Goal: Transaction & Acquisition: Obtain resource

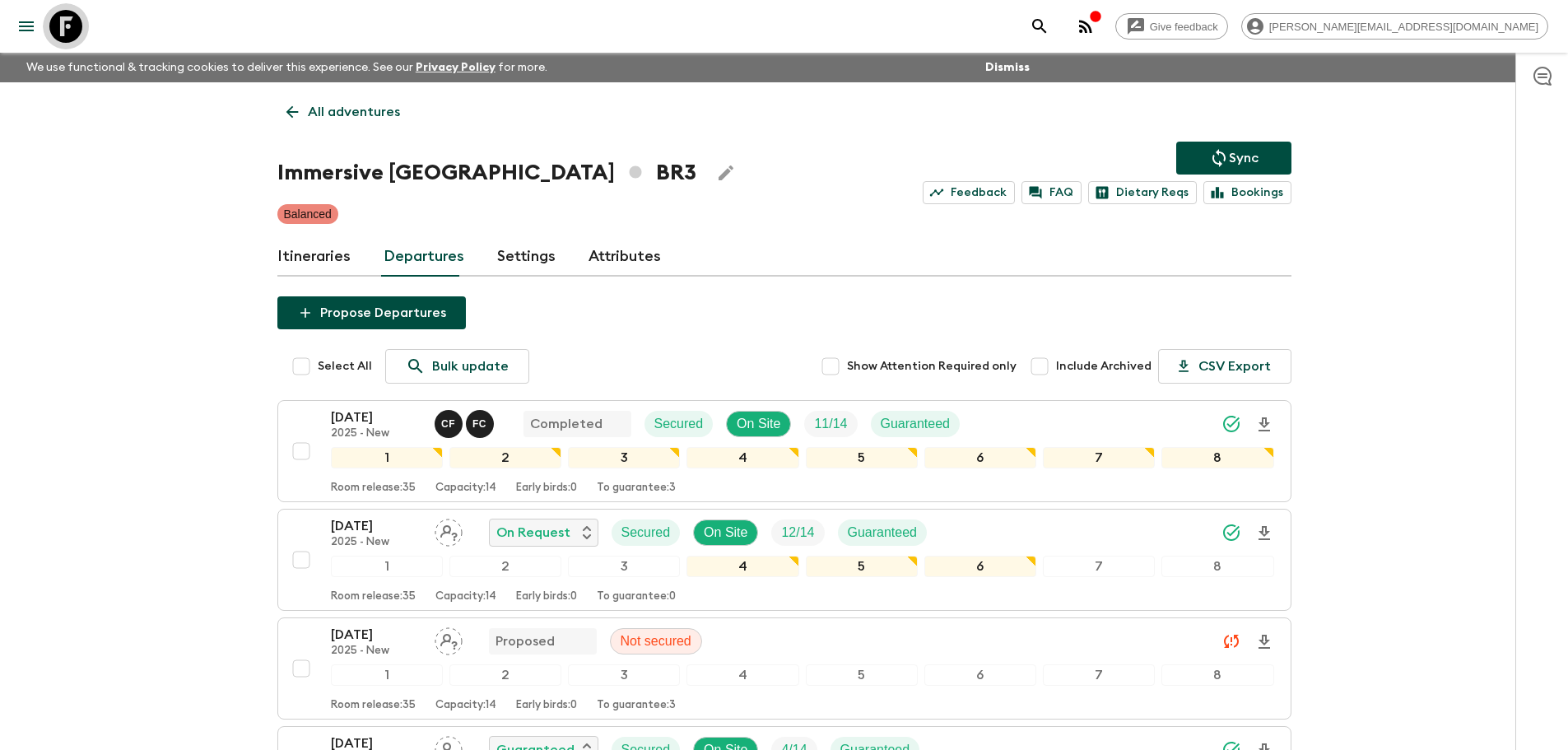
click at [68, 33] on icon at bounding box center [66, 26] width 32 height 32
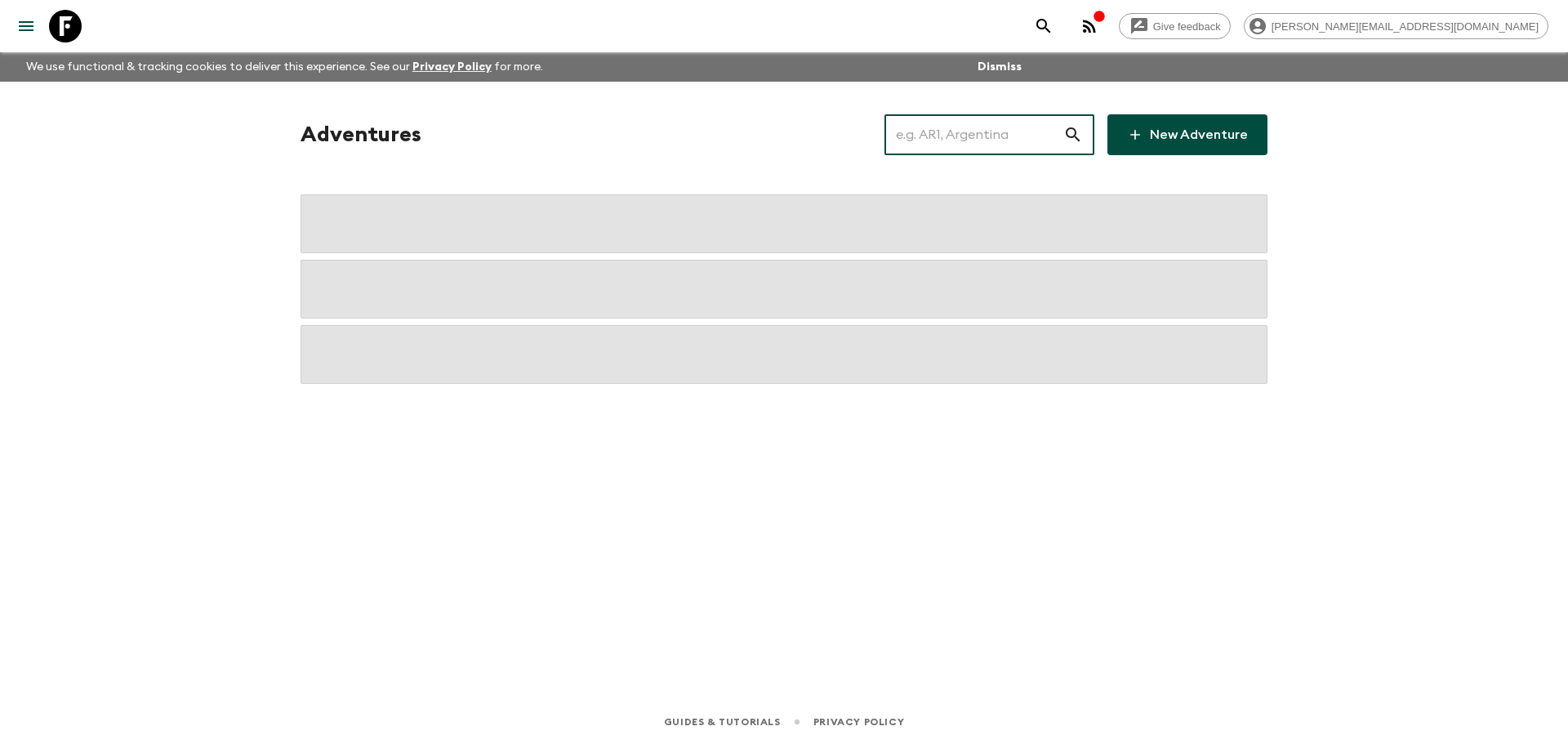
click at [1023, 139] on input "text" at bounding box center [973, 135] width 179 height 45
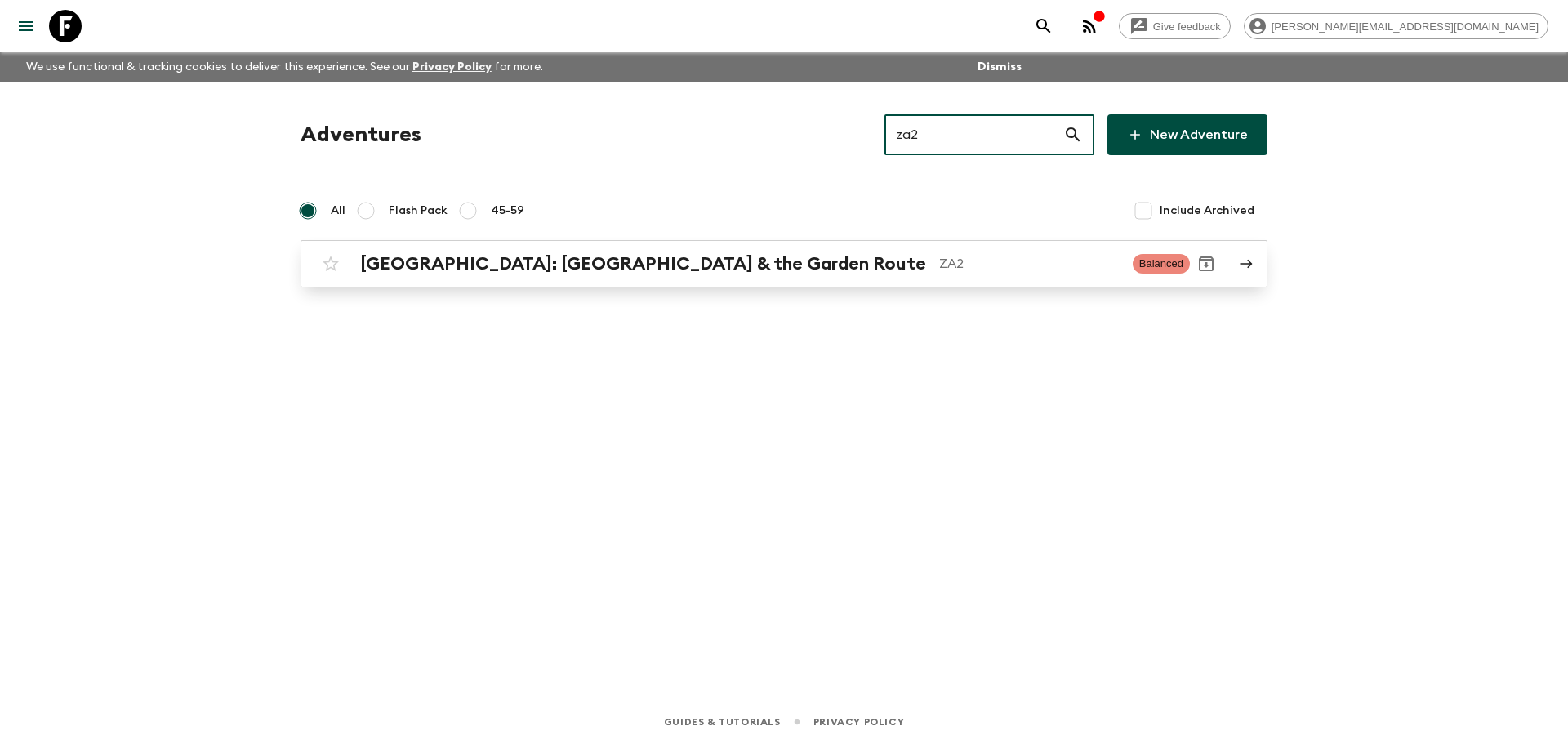
type input "za2"
click at [837, 250] on div "[GEOGRAPHIC_DATA]: [GEOGRAPHIC_DATA] & the Garden Route ZA2 Balanced" at bounding box center [752, 263] width 875 height 32
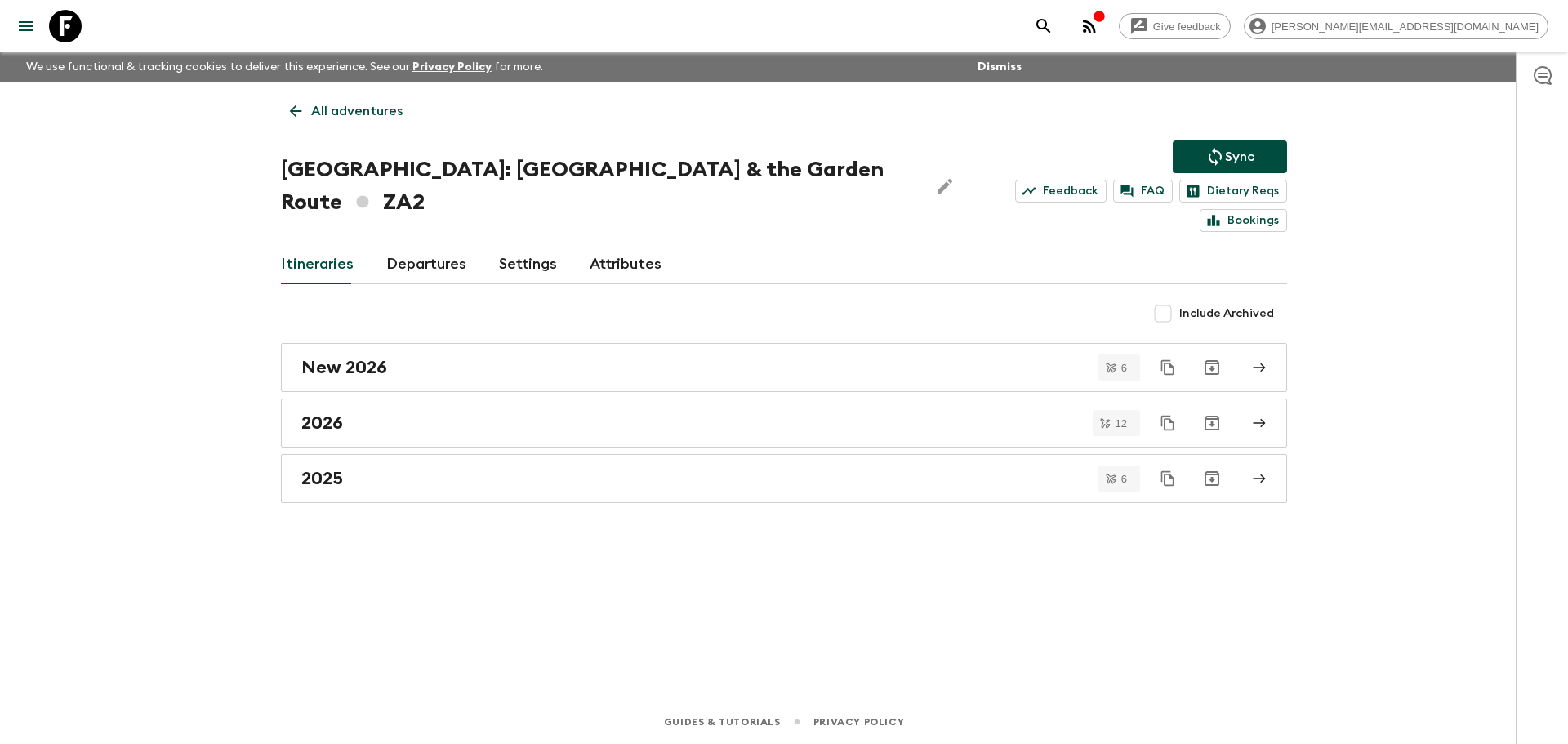
click at [424, 245] on link "Departures" at bounding box center [426, 264] width 80 height 39
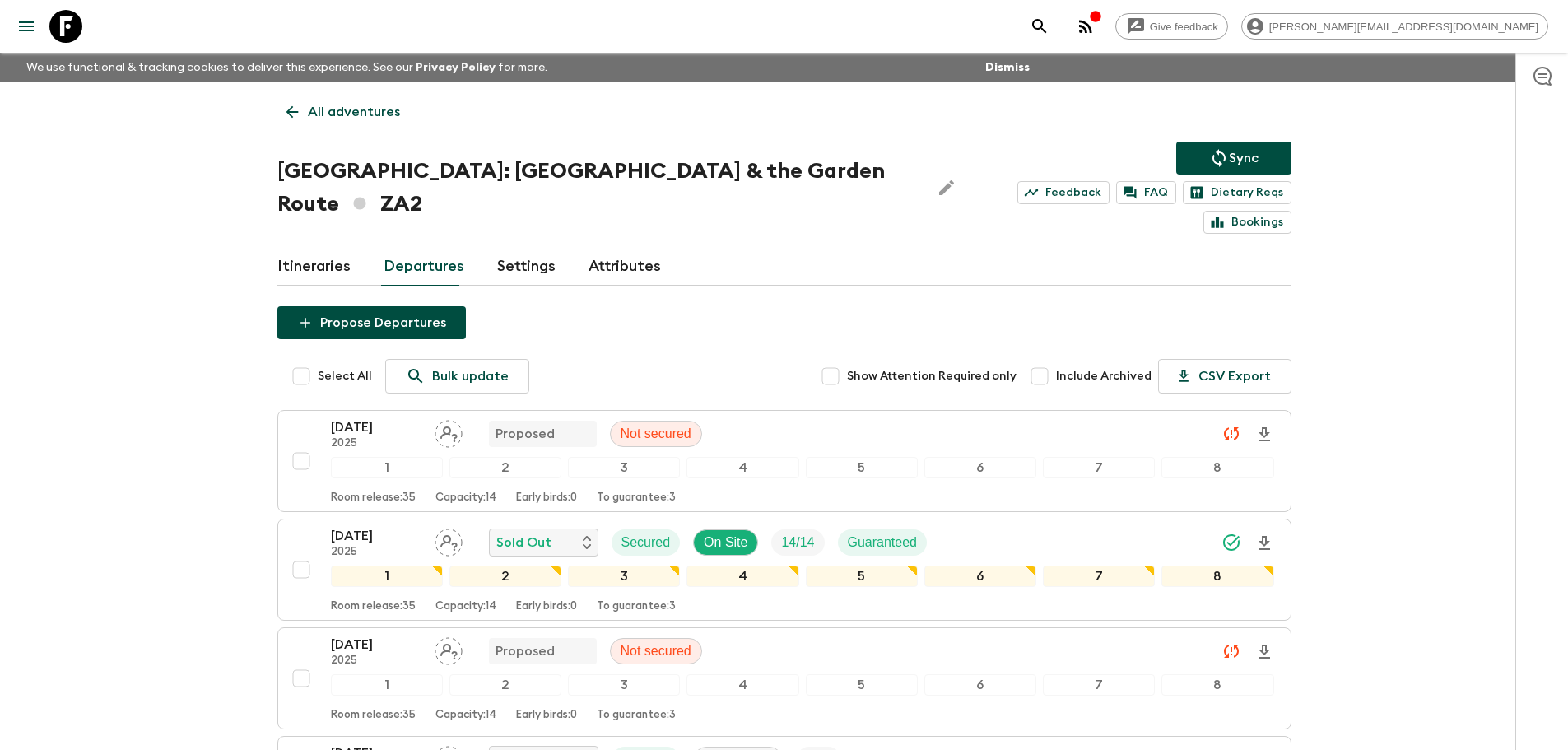
scroll to position [182, 0]
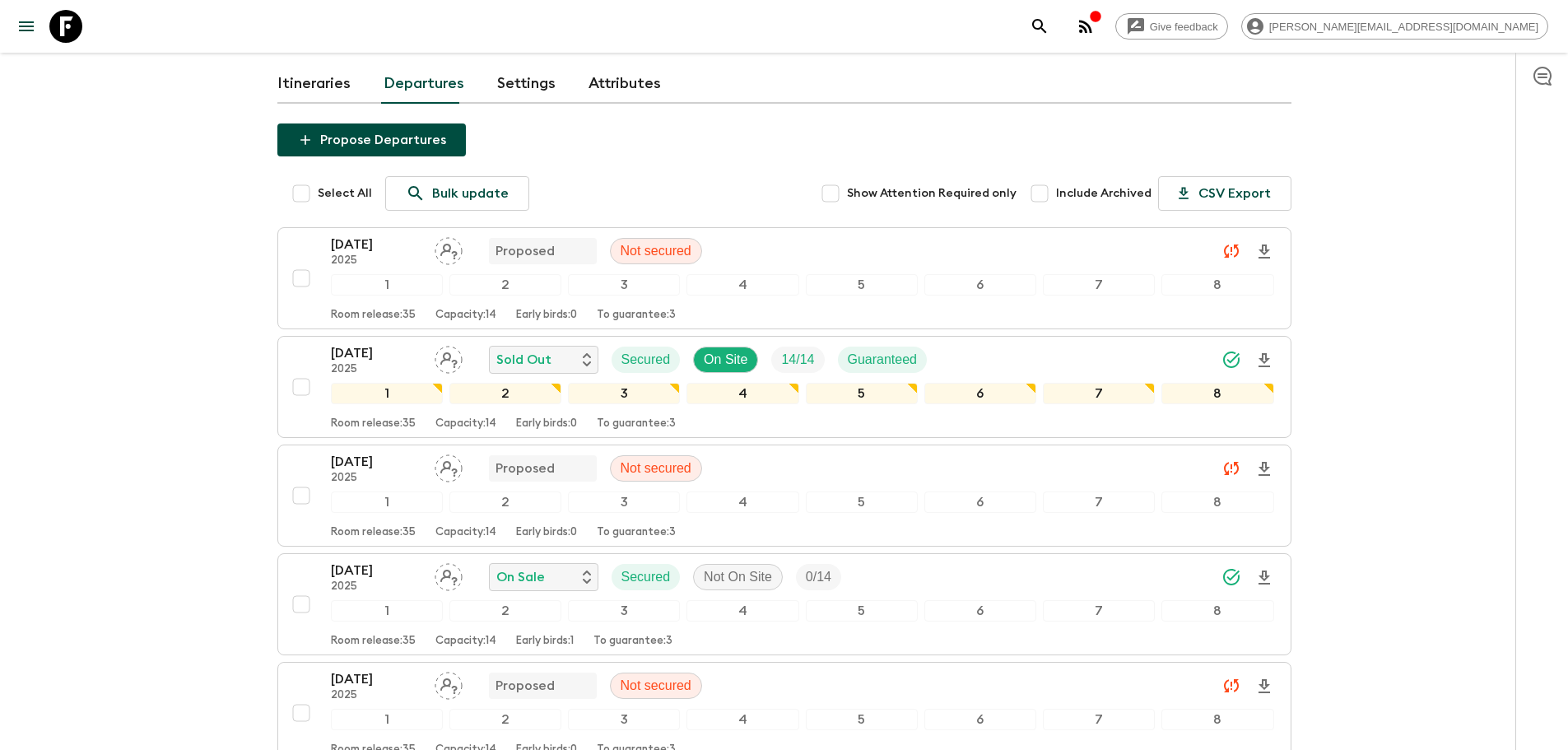
click at [45, 21] on link at bounding box center [66, 26] width 46 height 46
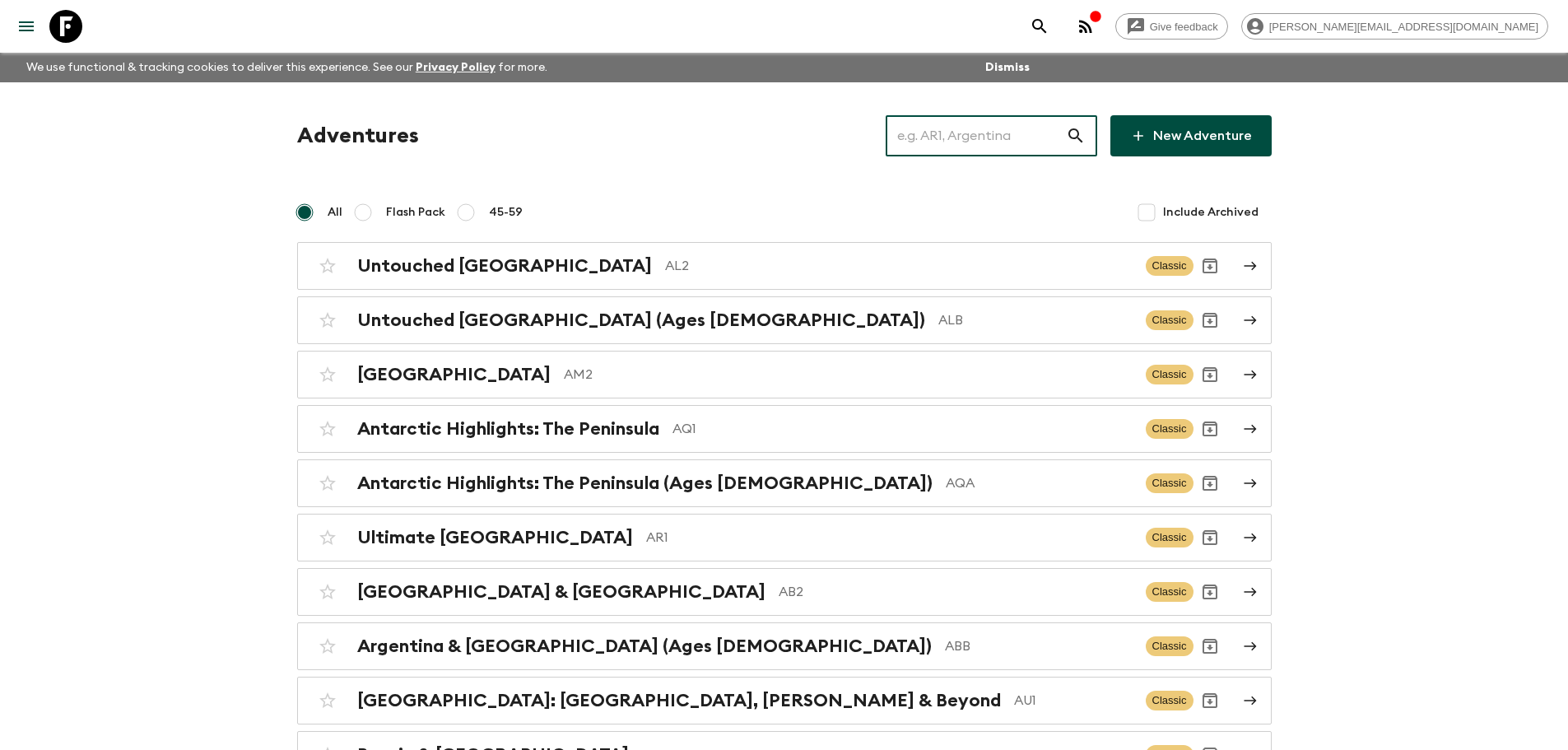
click at [946, 137] on input "text" at bounding box center [975, 136] width 180 height 46
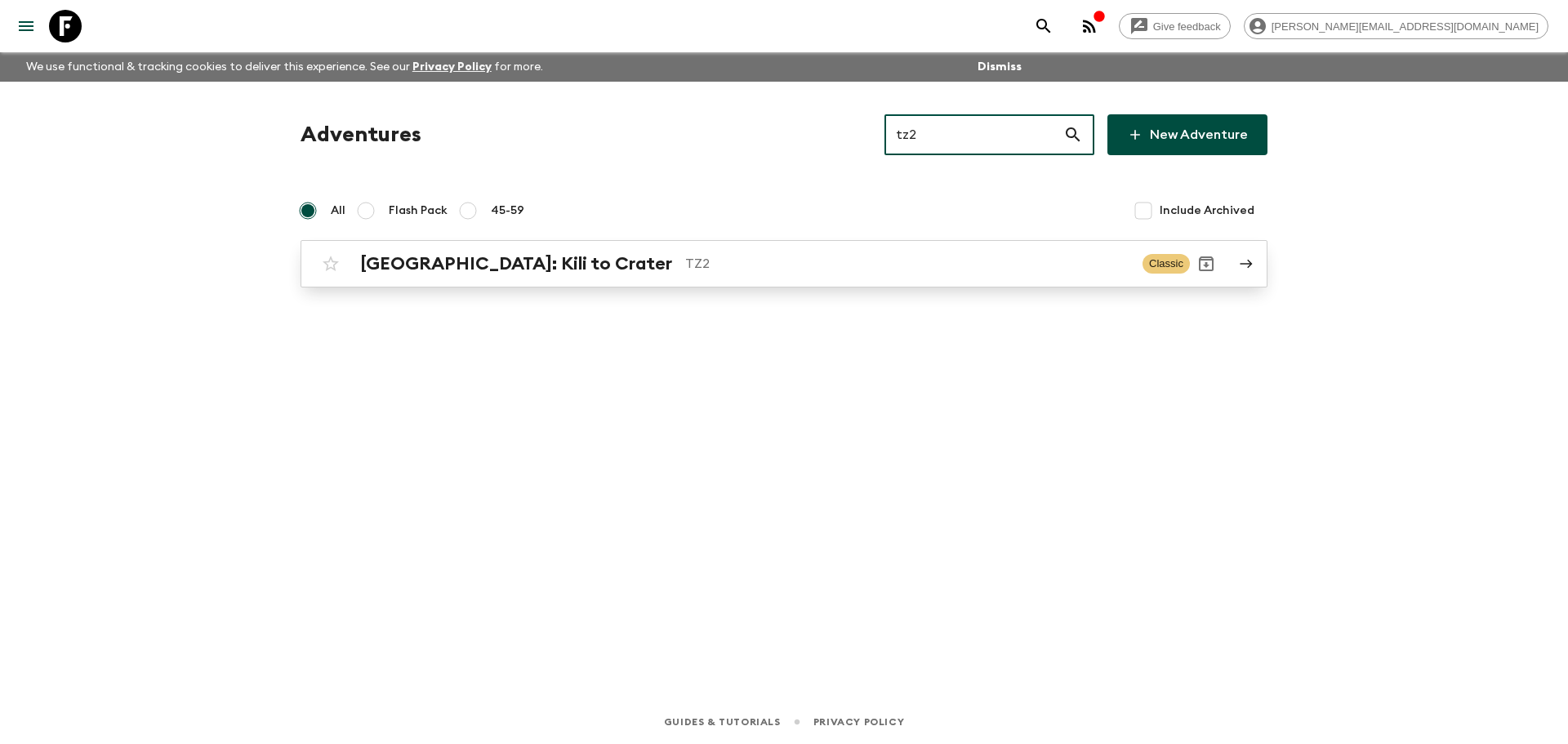
type input "tz2"
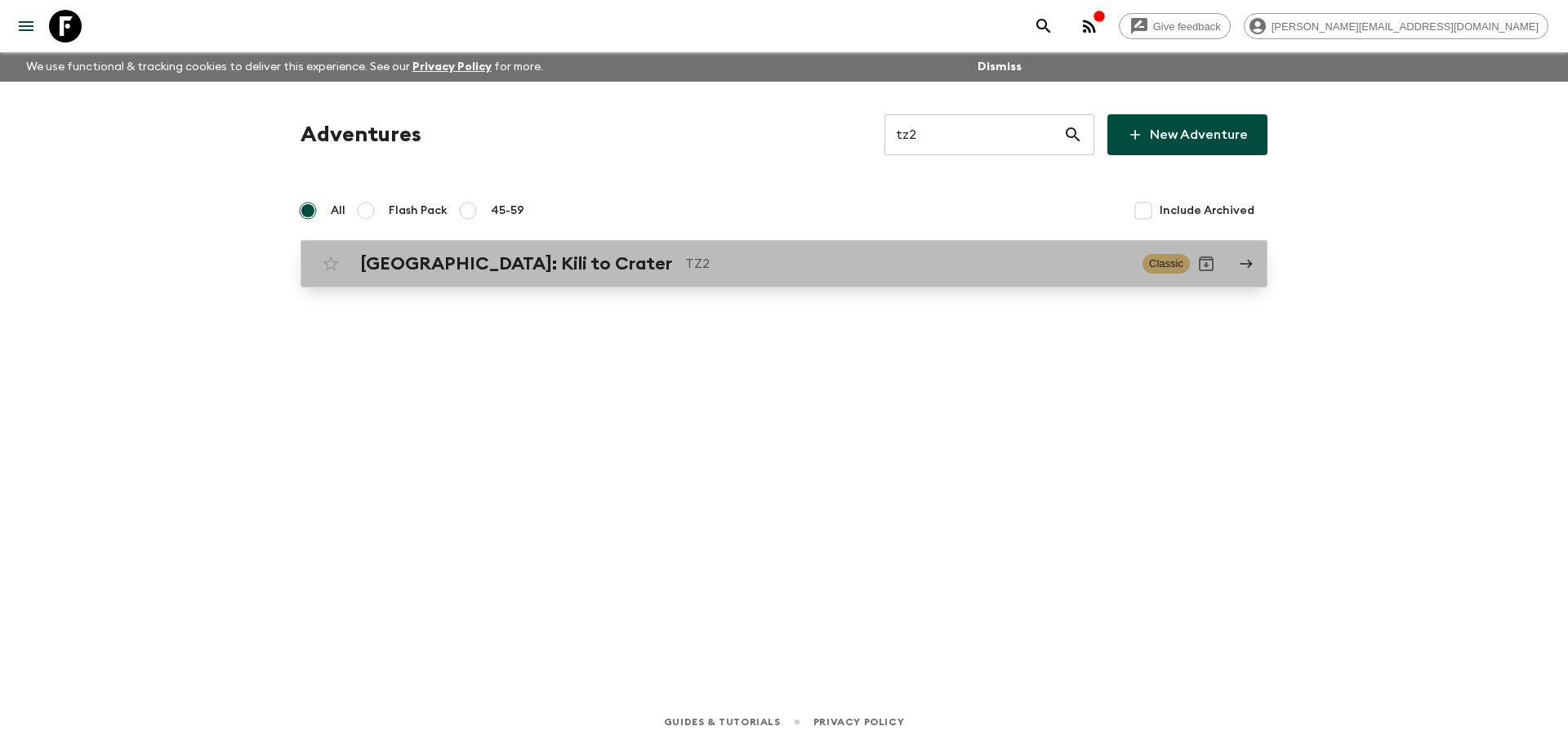
click at [692, 253] on div "[GEOGRAPHIC_DATA]: Kili to Crater TZ2" at bounding box center [745, 263] width 769 height 21
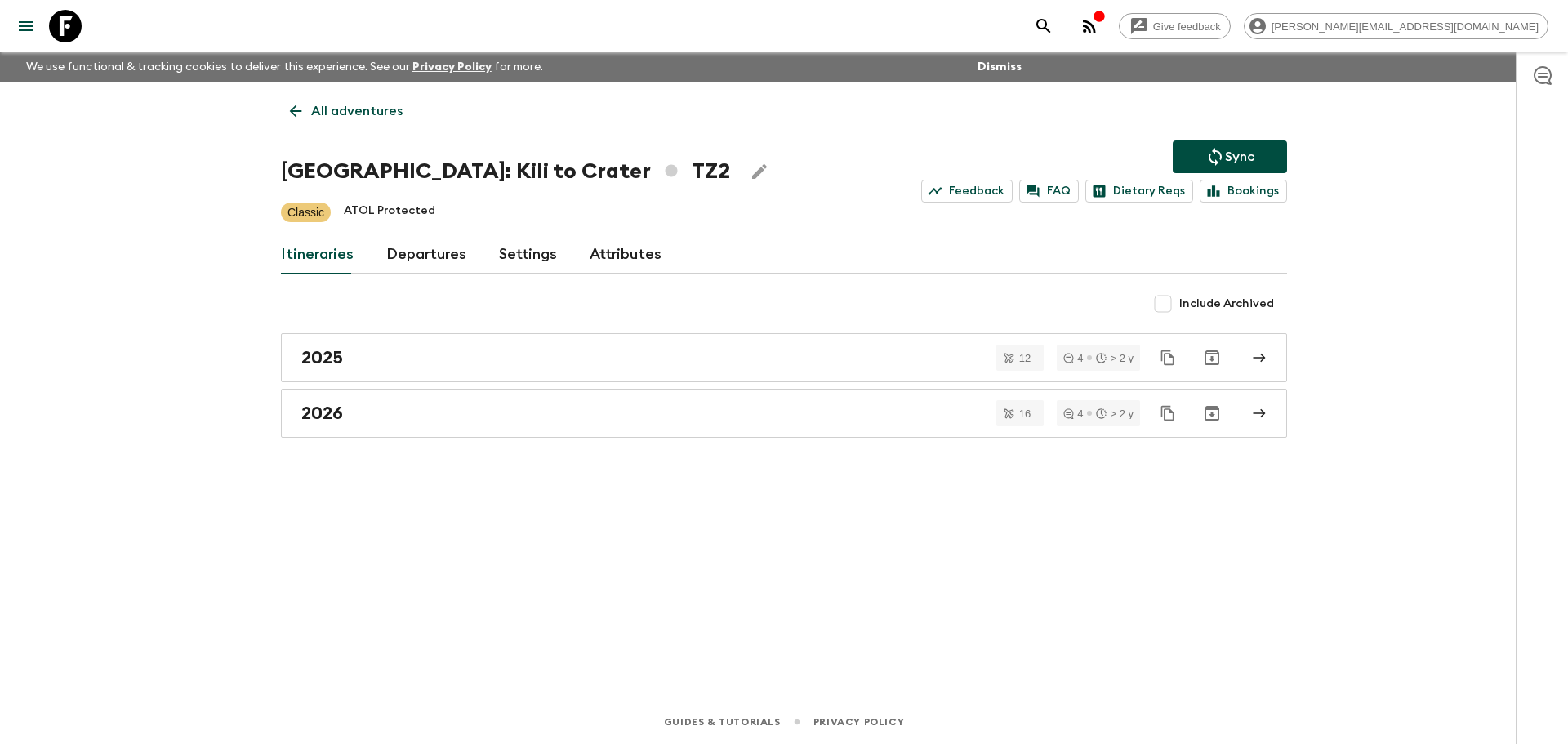
click at [432, 257] on link "Departures" at bounding box center [426, 254] width 80 height 39
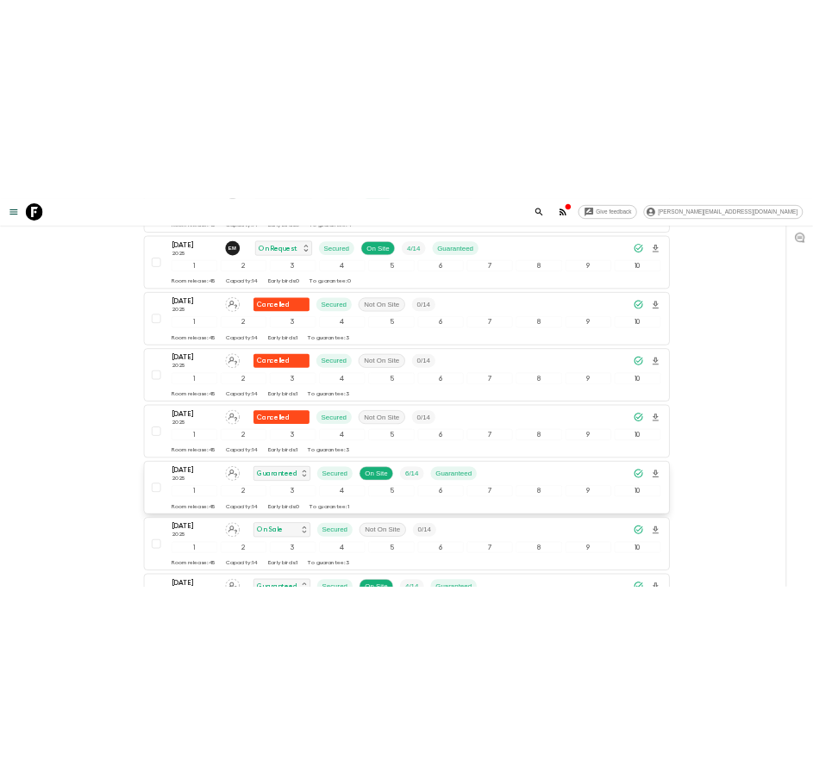
scroll to position [2420, 0]
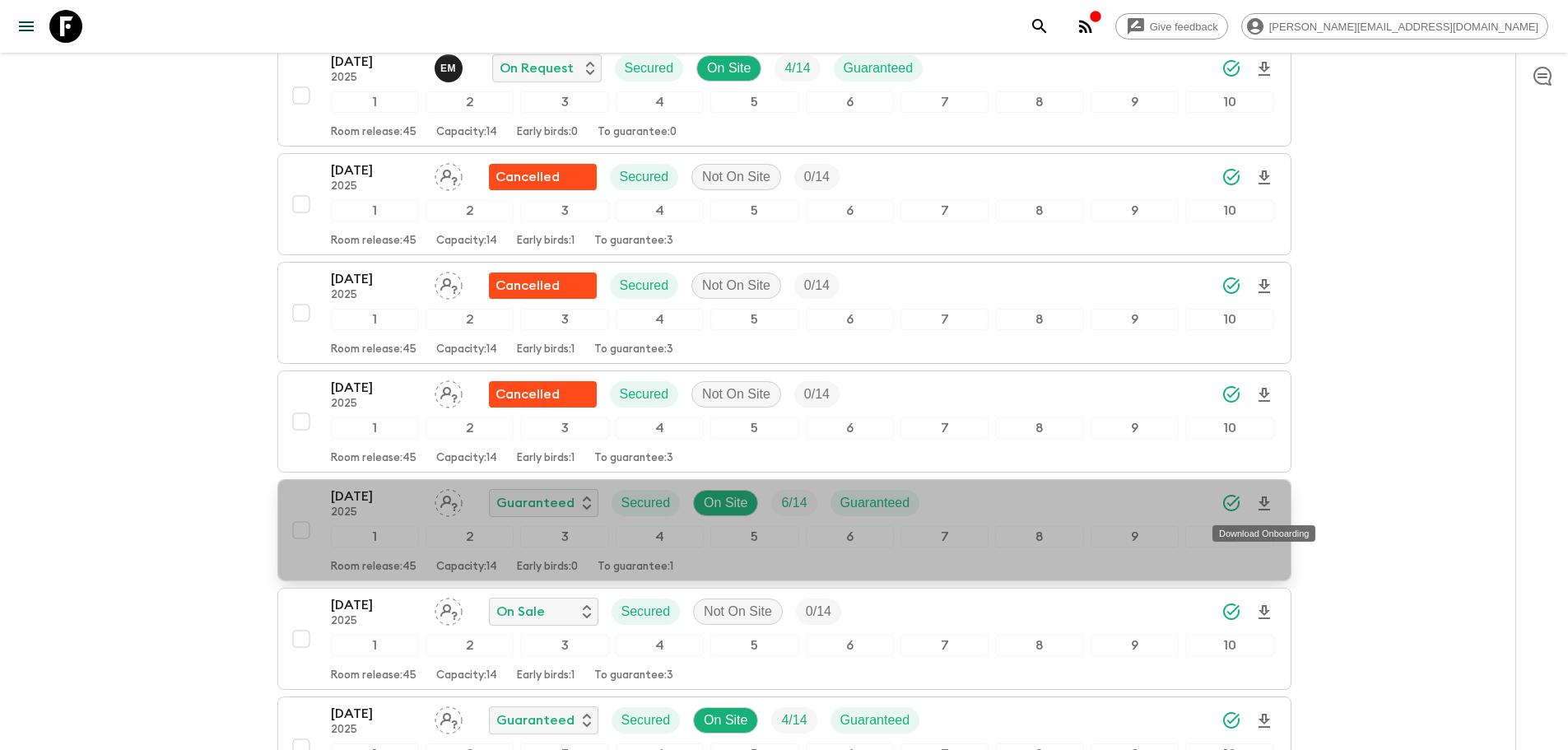
click at [1268, 494] on icon "Download Onboarding" at bounding box center [1263, 504] width 20 height 20
